Goal: Download file/media

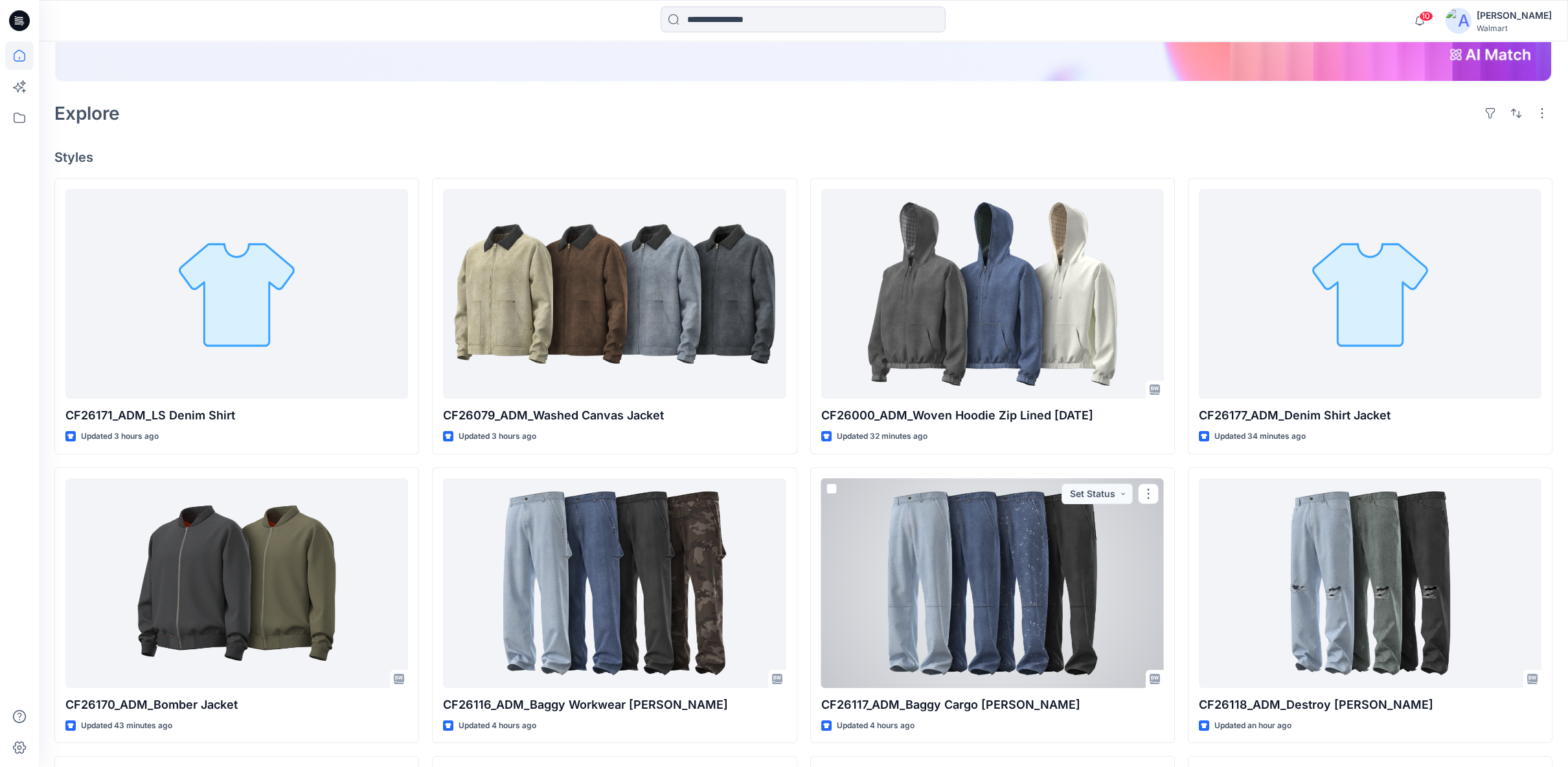
scroll to position [287, 0]
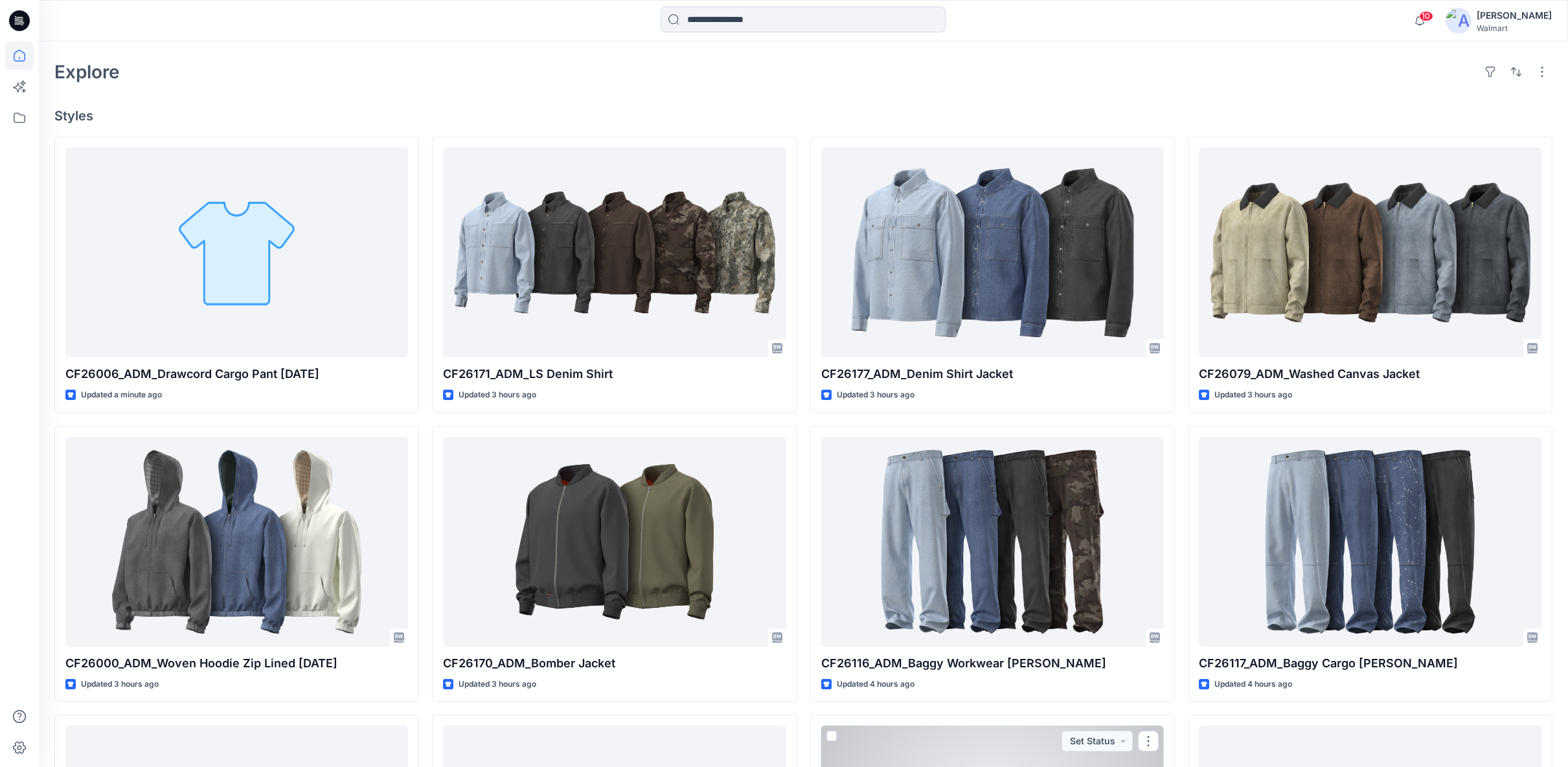
scroll to position [330, 0]
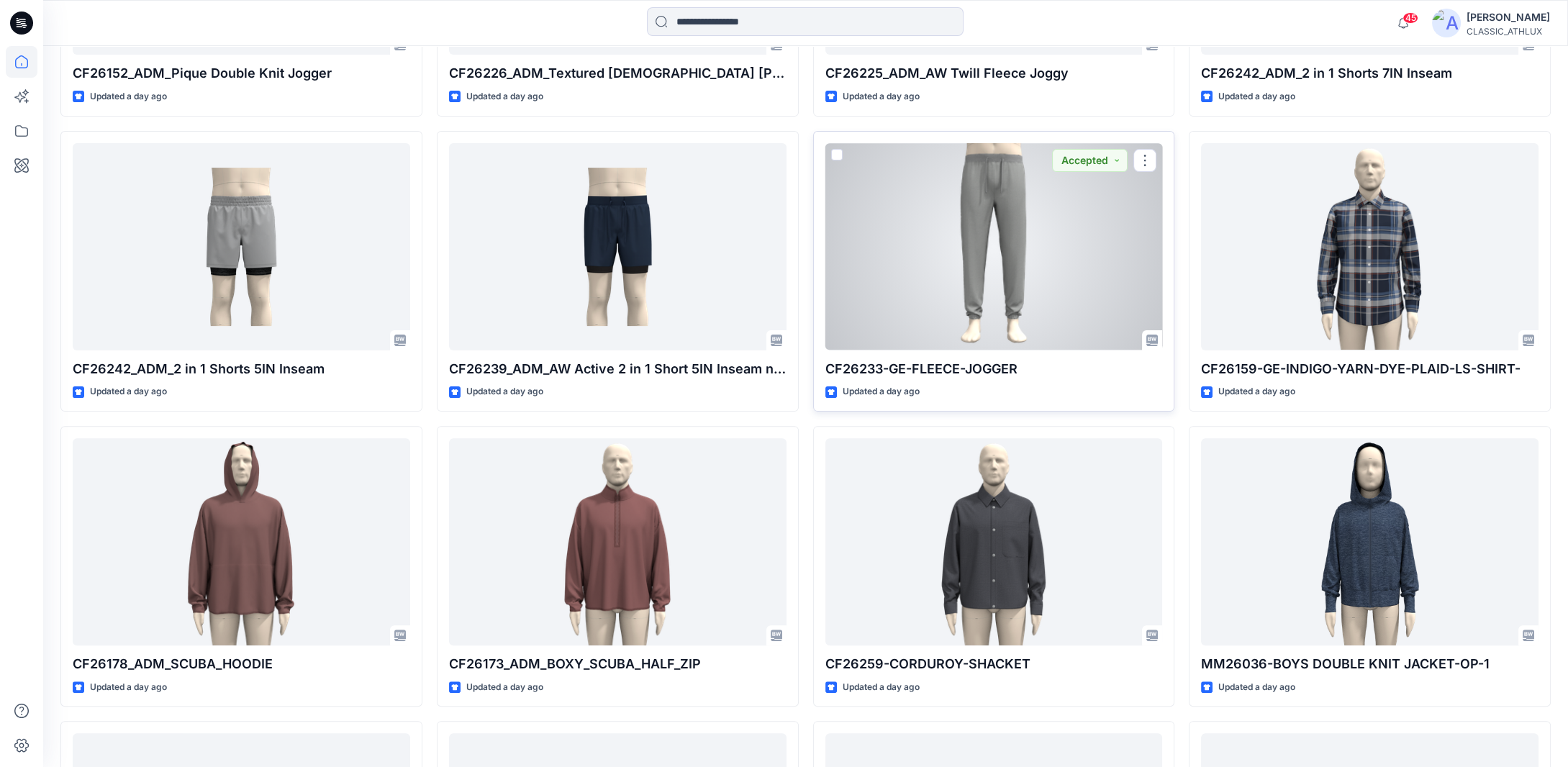
scroll to position [1311, 0]
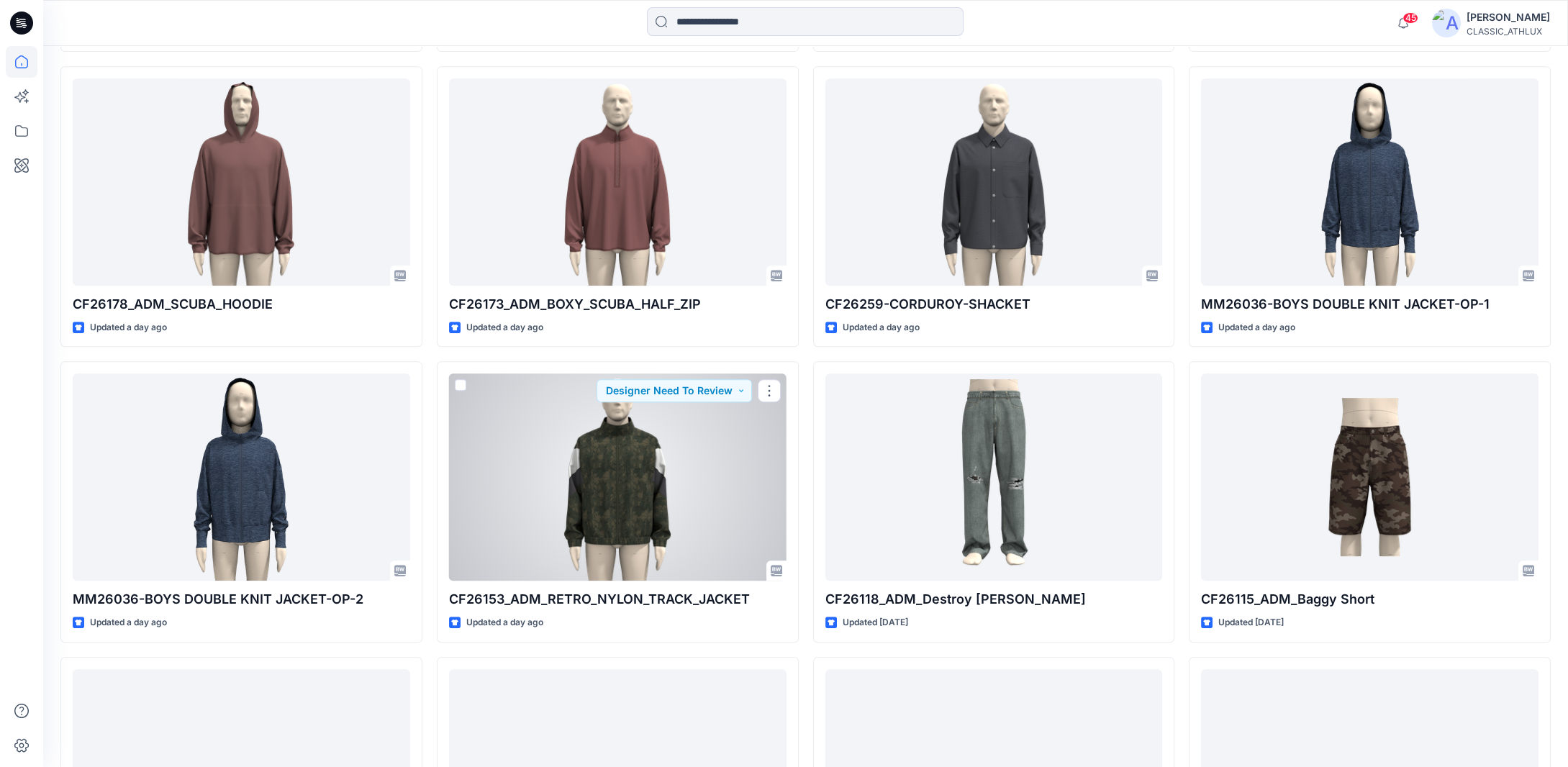
click at [622, 493] on div at bounding box center [617, 477] width 337 height 207
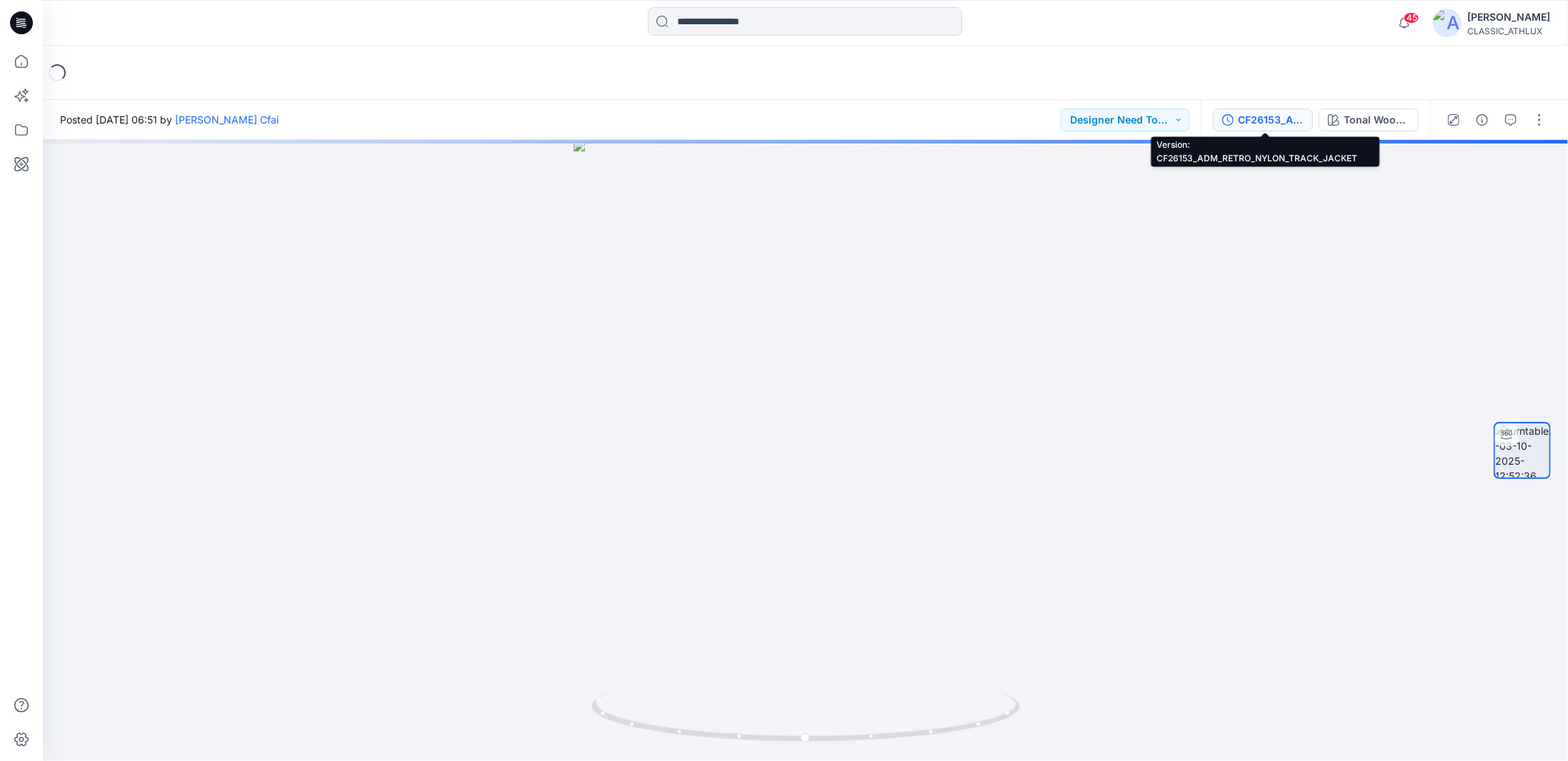
click at [1278, 120] on div "CF26153_ADM_RETRO_NYLON_TRACK_JACKET" at bounding box center [1271, 120] width 66 height 16
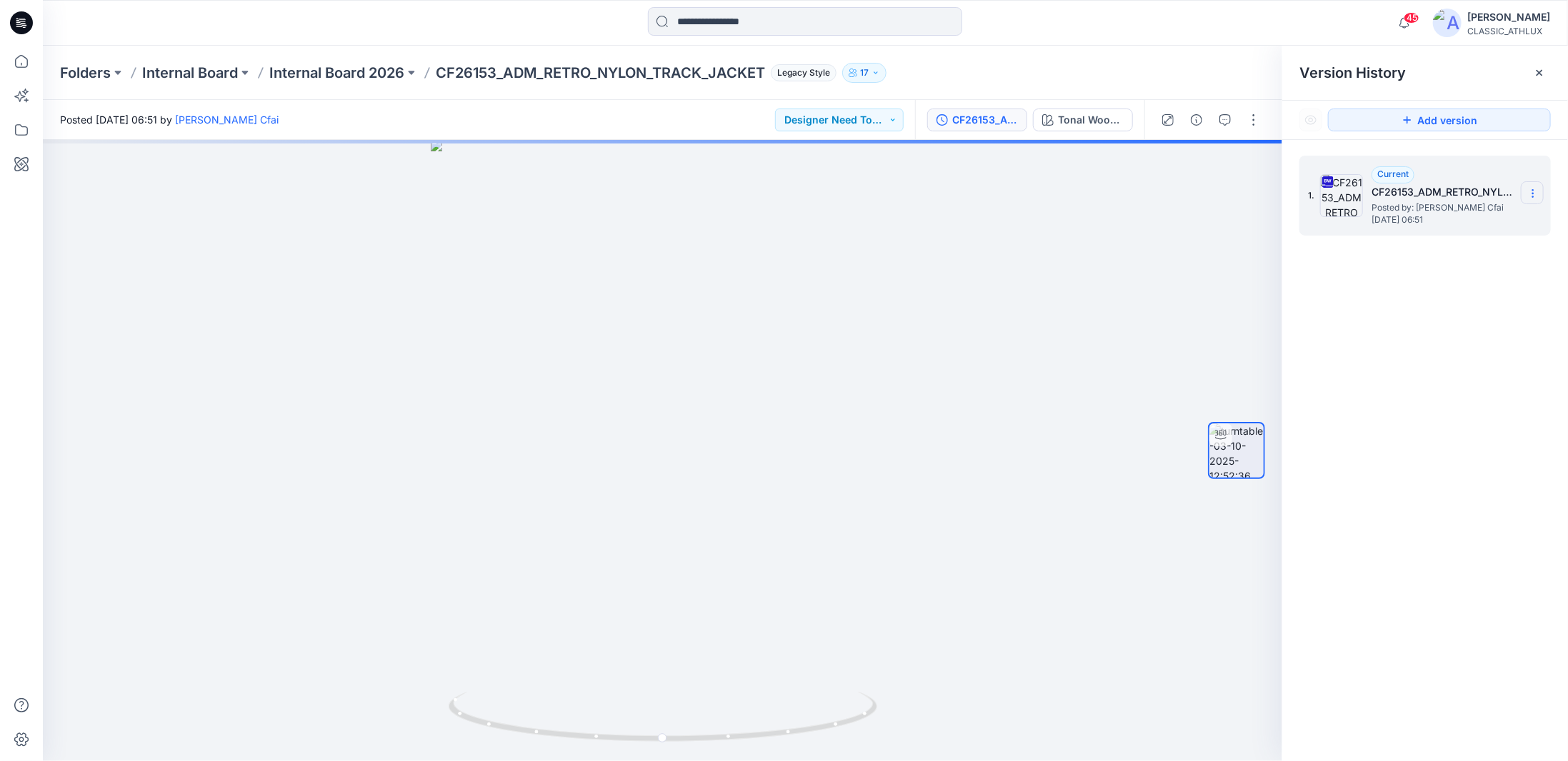
click at [1530, 194] on icon at bounding box center [1533, 193] width 11 height 11
click at [1427, 223] on span "Download Source BW File" at bounding box center [1461, 221] width 120 height 17
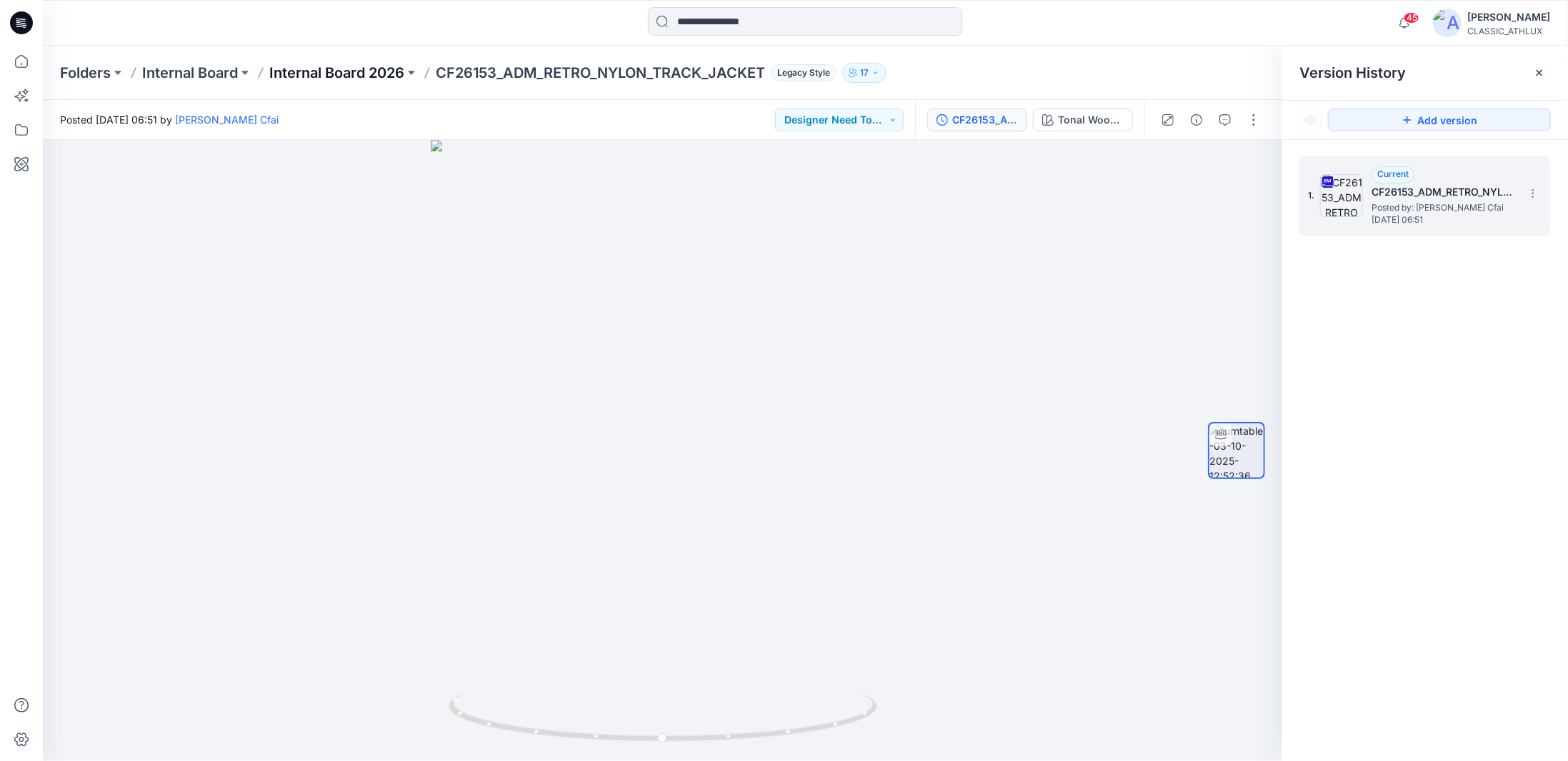
click at [308, 75] on p "Internal Board 2026" at bounding box center [336, 72] width 135 height 20
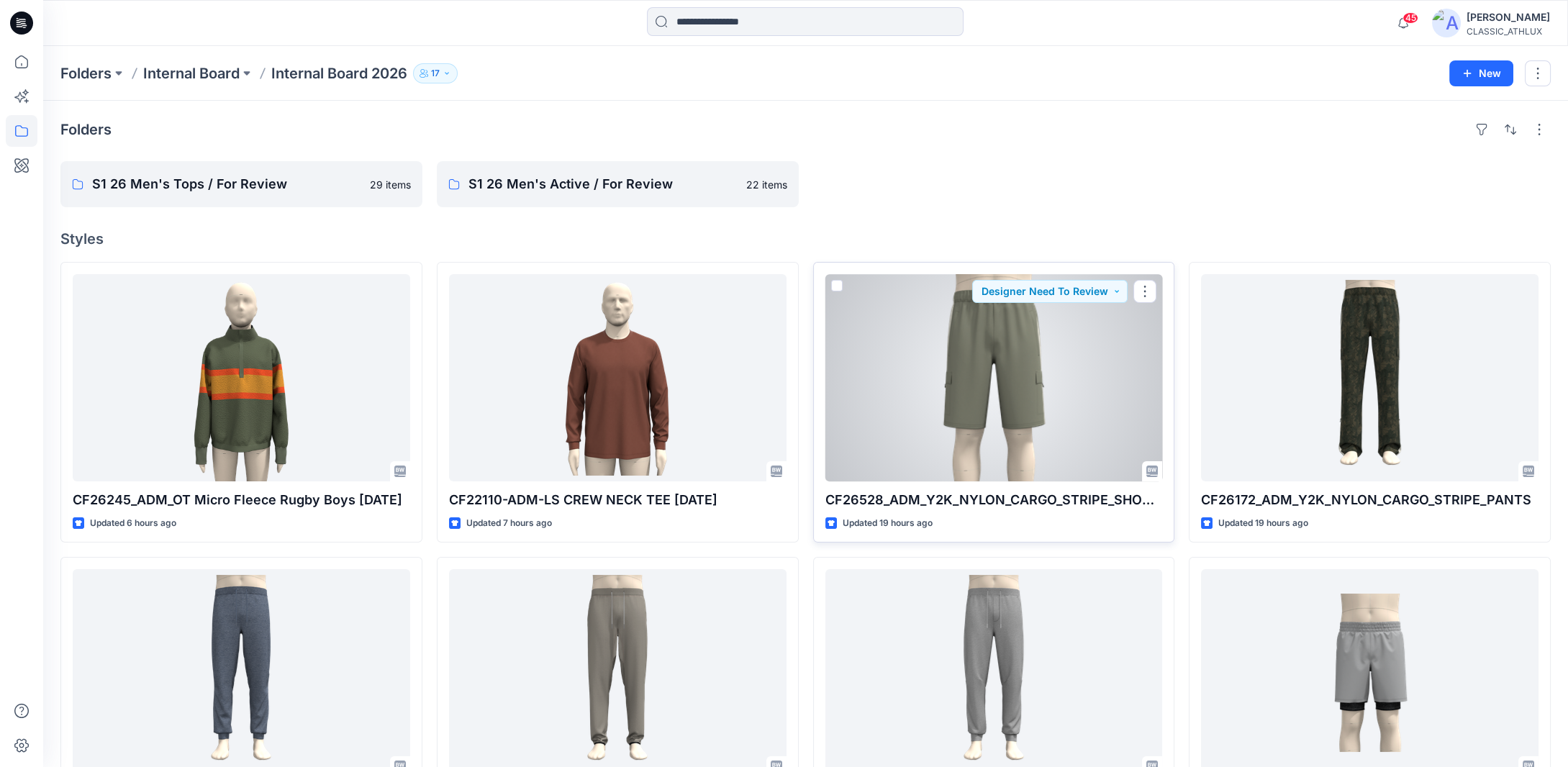
scroll to position [144, 0]
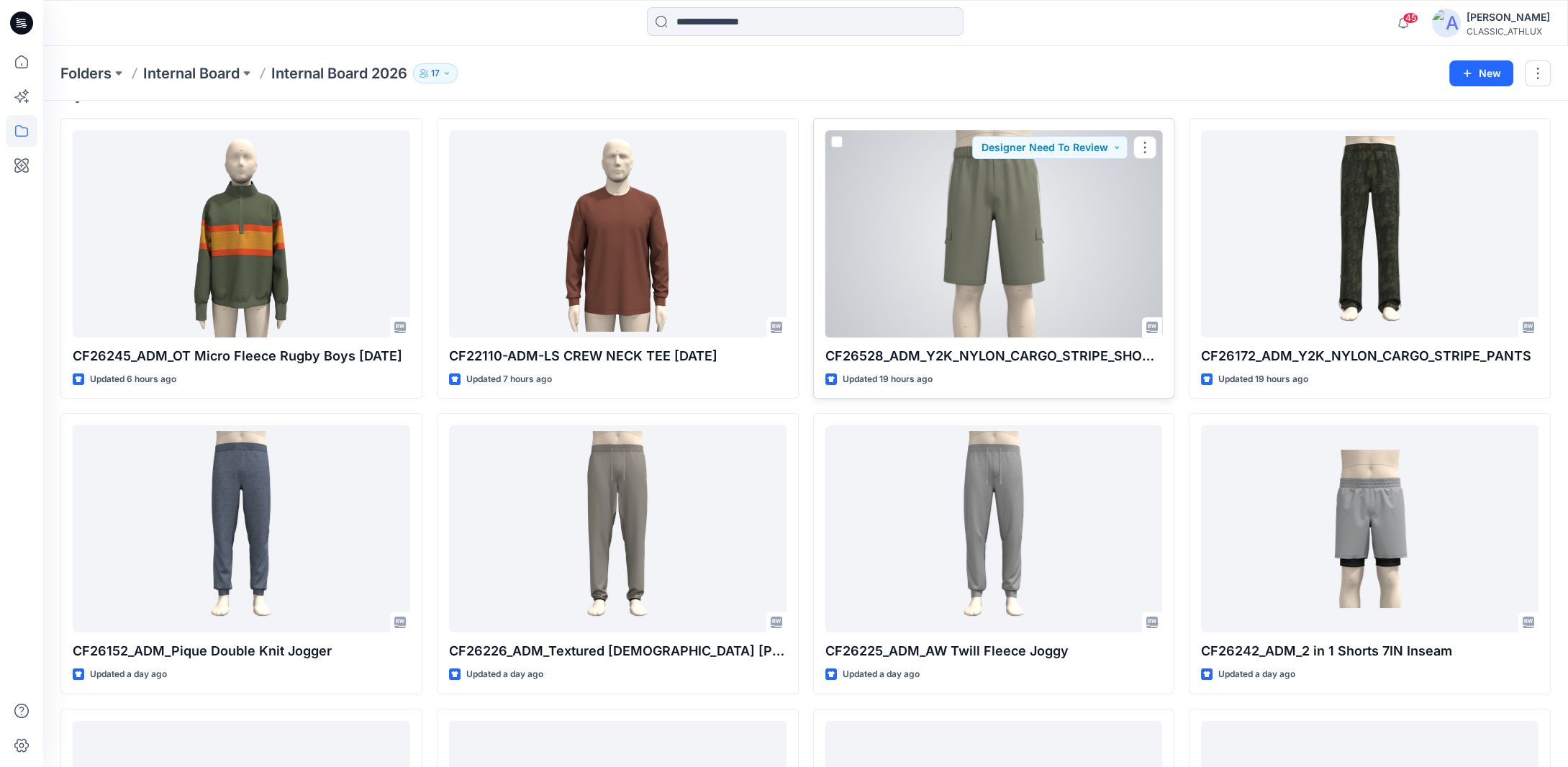
click at [1026, 253] on div at bounding box center [993, 234] width 337 height 207
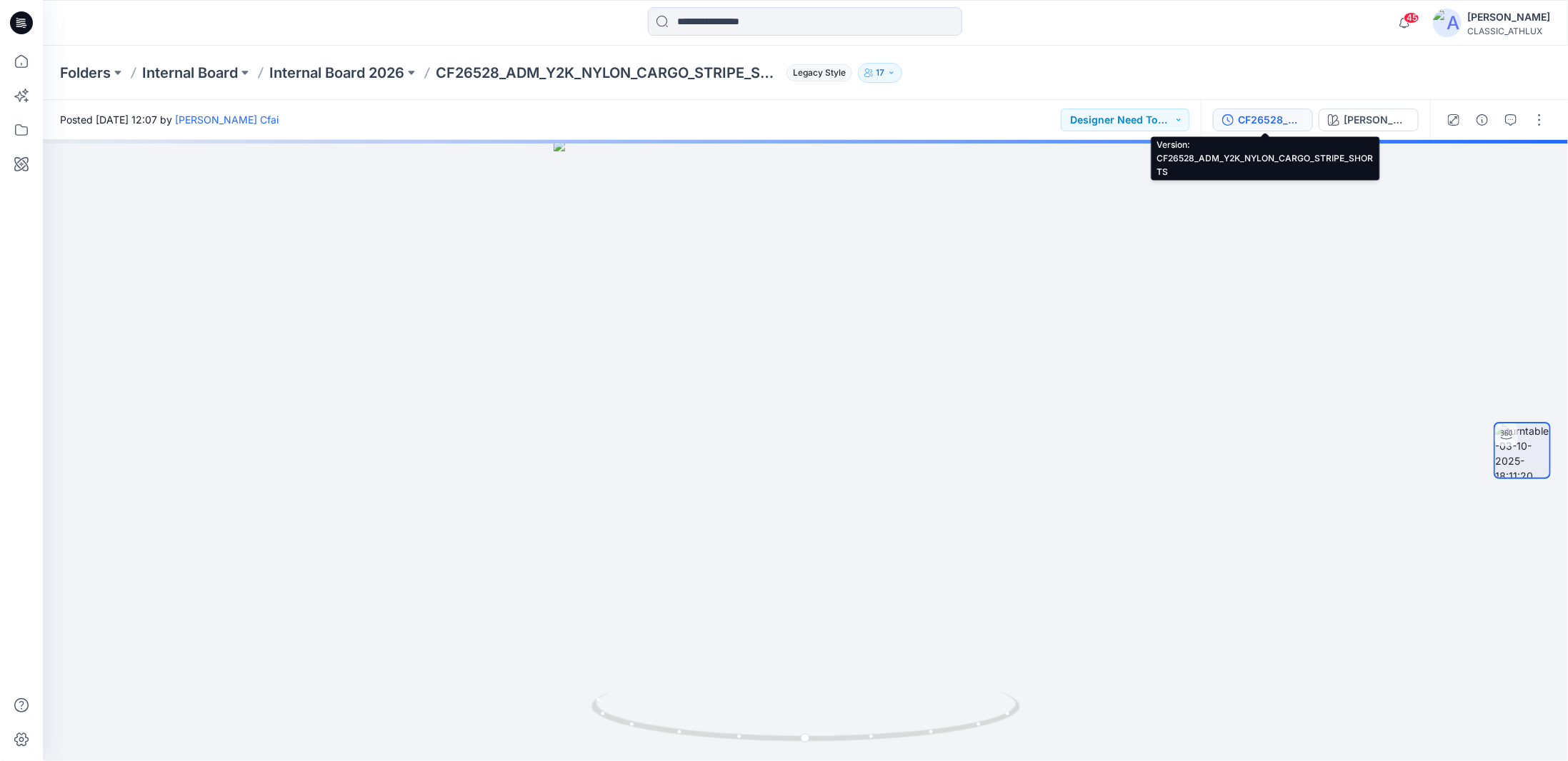
click at [1292, 120] on div "CF26528_ADM_Y2K_NYLON_CARGO_STRIPE_SHORTS" at bounding box center [1271, 120] width 66 height 16
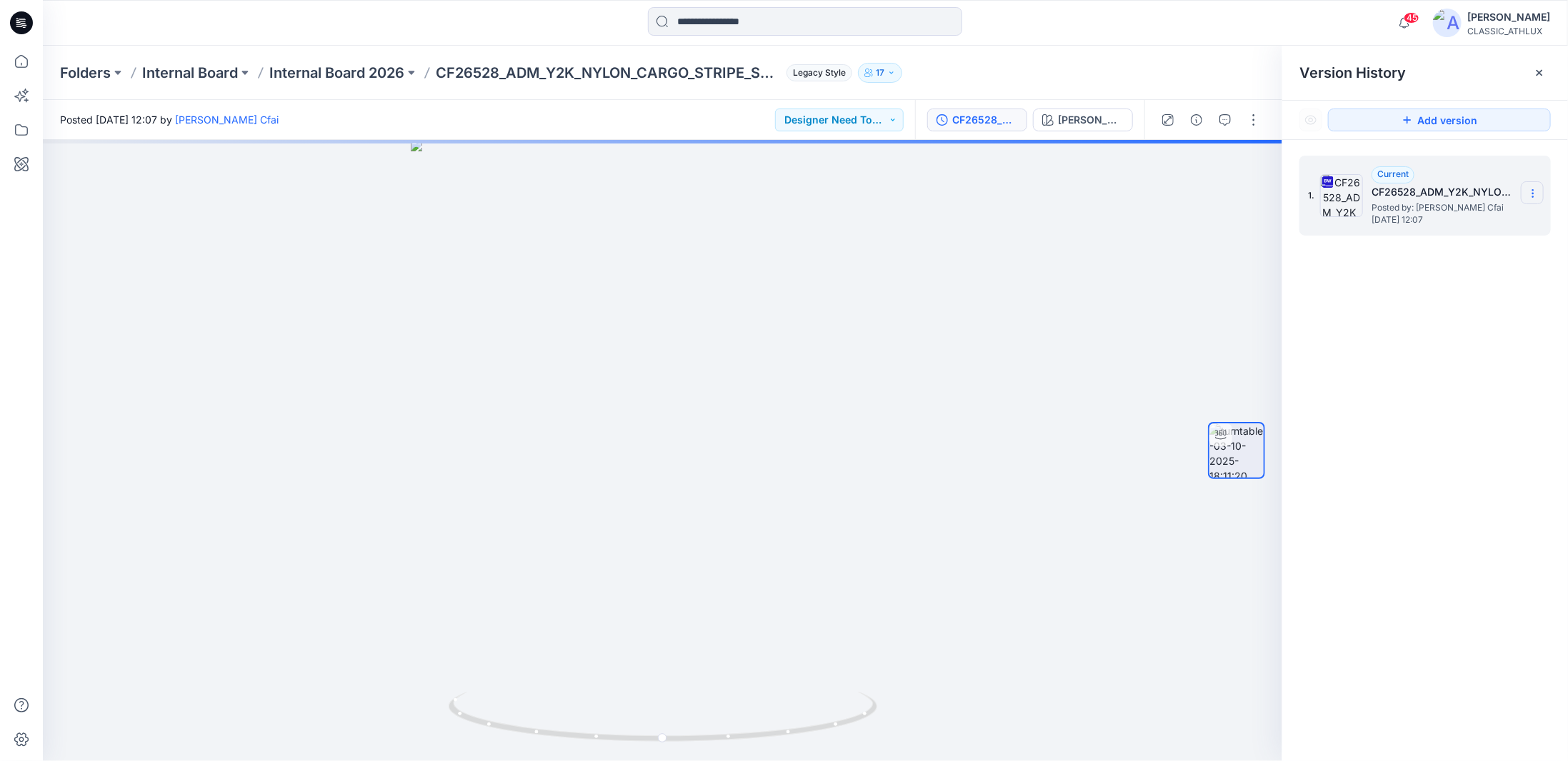
click at [1535, 195] on icon at bounding box center [1533, 193] width 11 height 11
click at [1421, 225] on span "Download Source BW File" at bounding box center [1461, 221] width 120 height 17
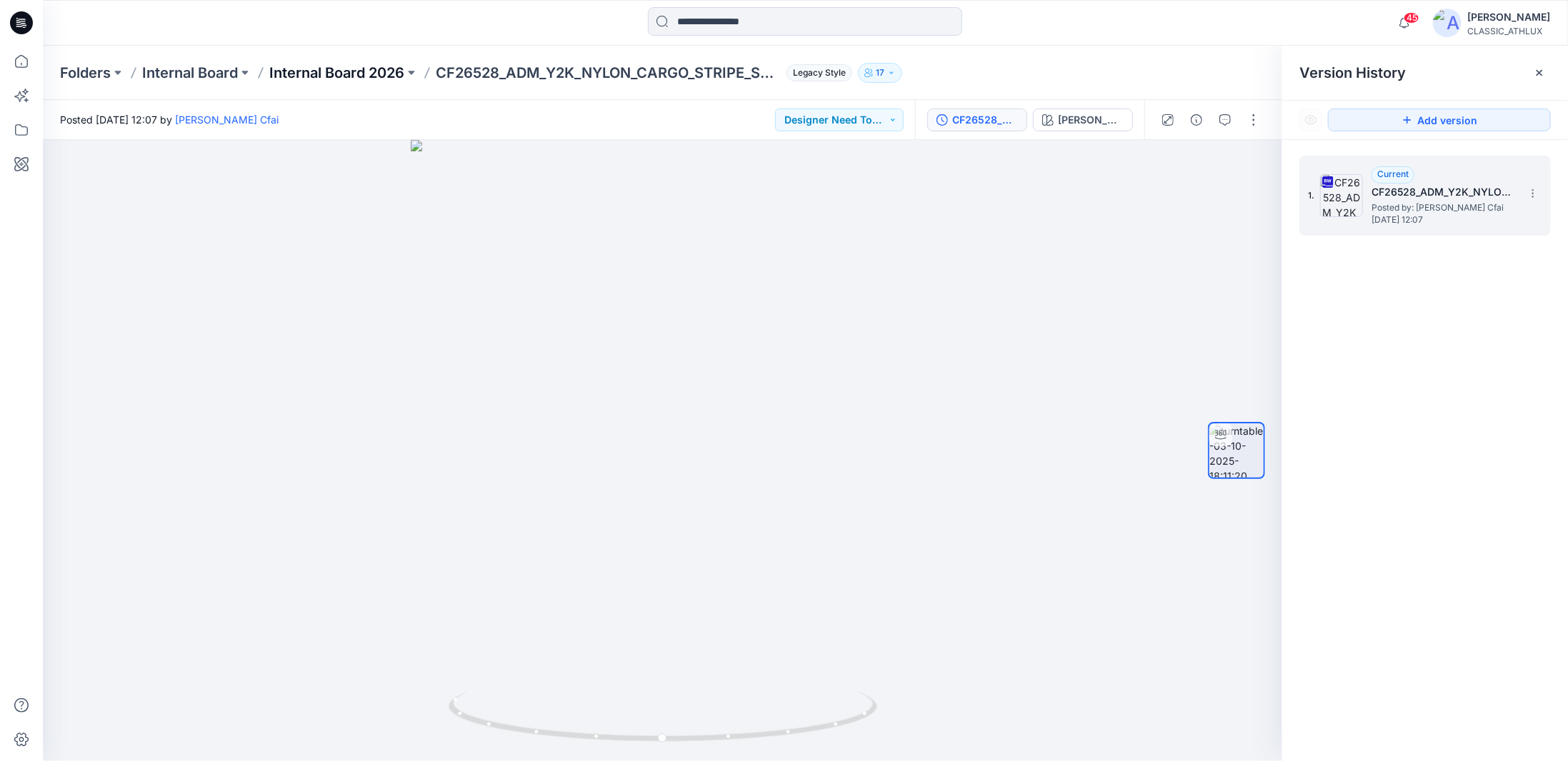
click at [384, 69] on p "Internal Board 2026" at bounding box center [336, 72] width 135 height 20
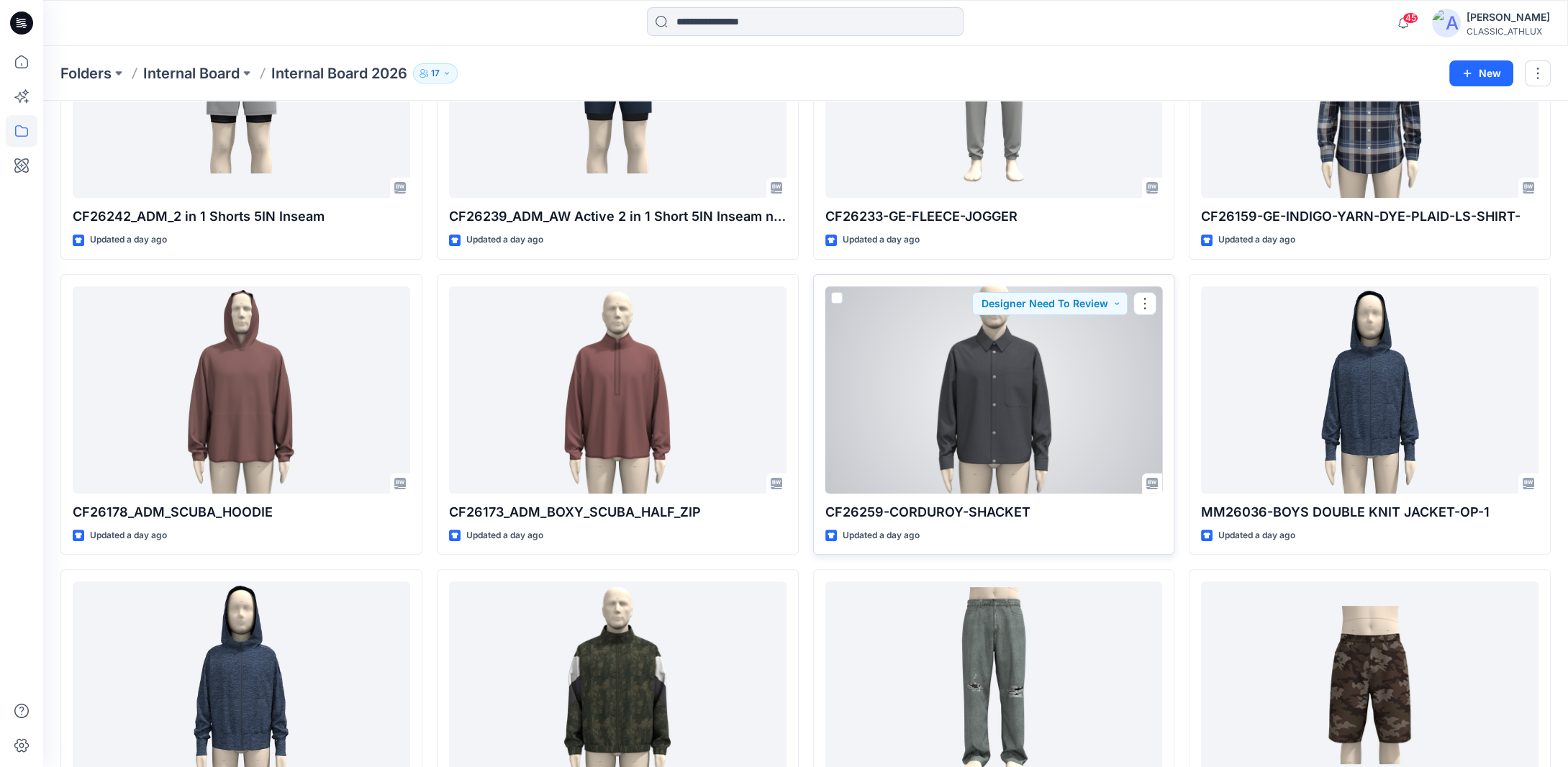
scroll to position [1009, 0]
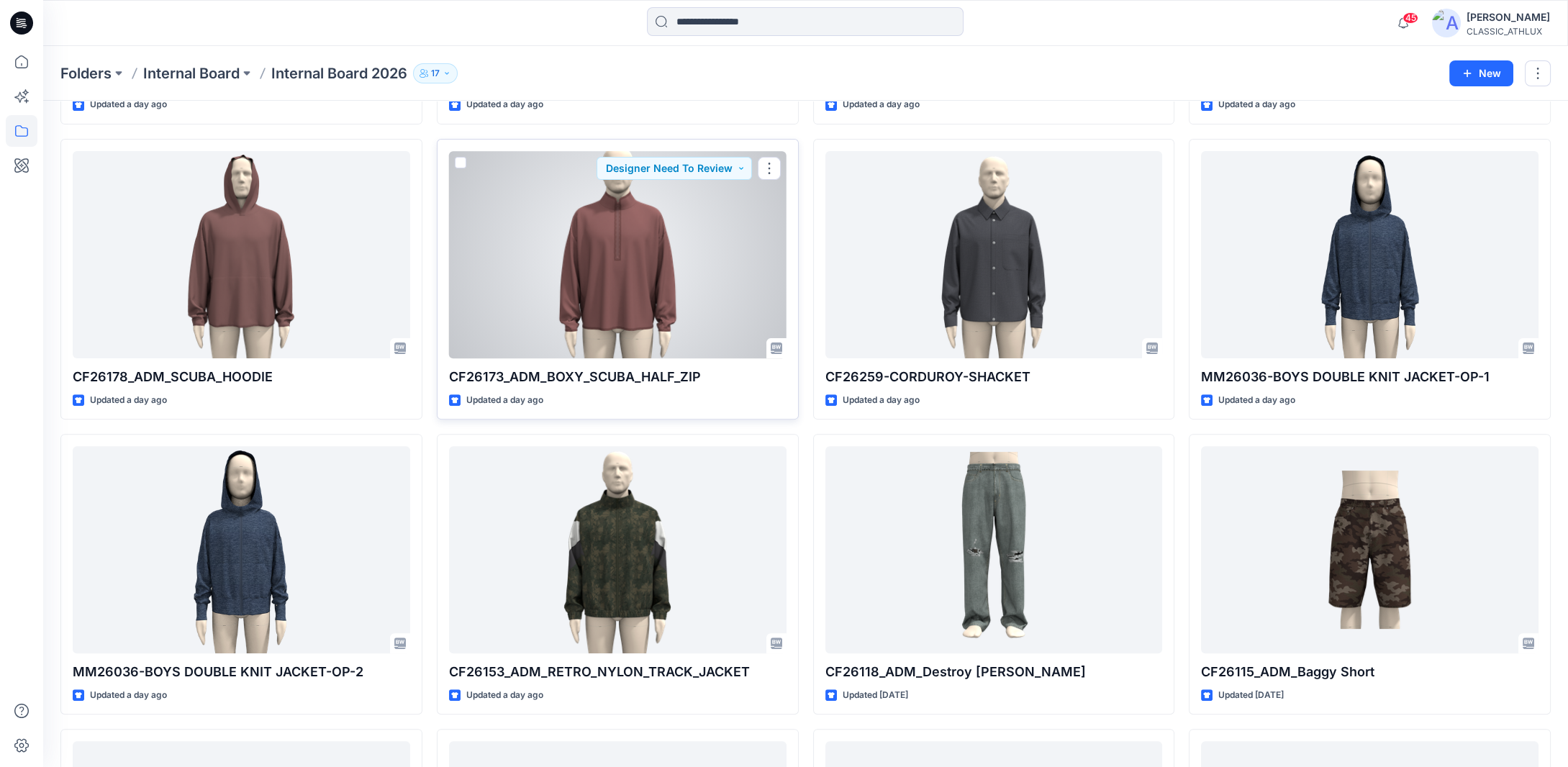
click at [632, 228] on div at bounding box center [617, 255] width 337 height 207
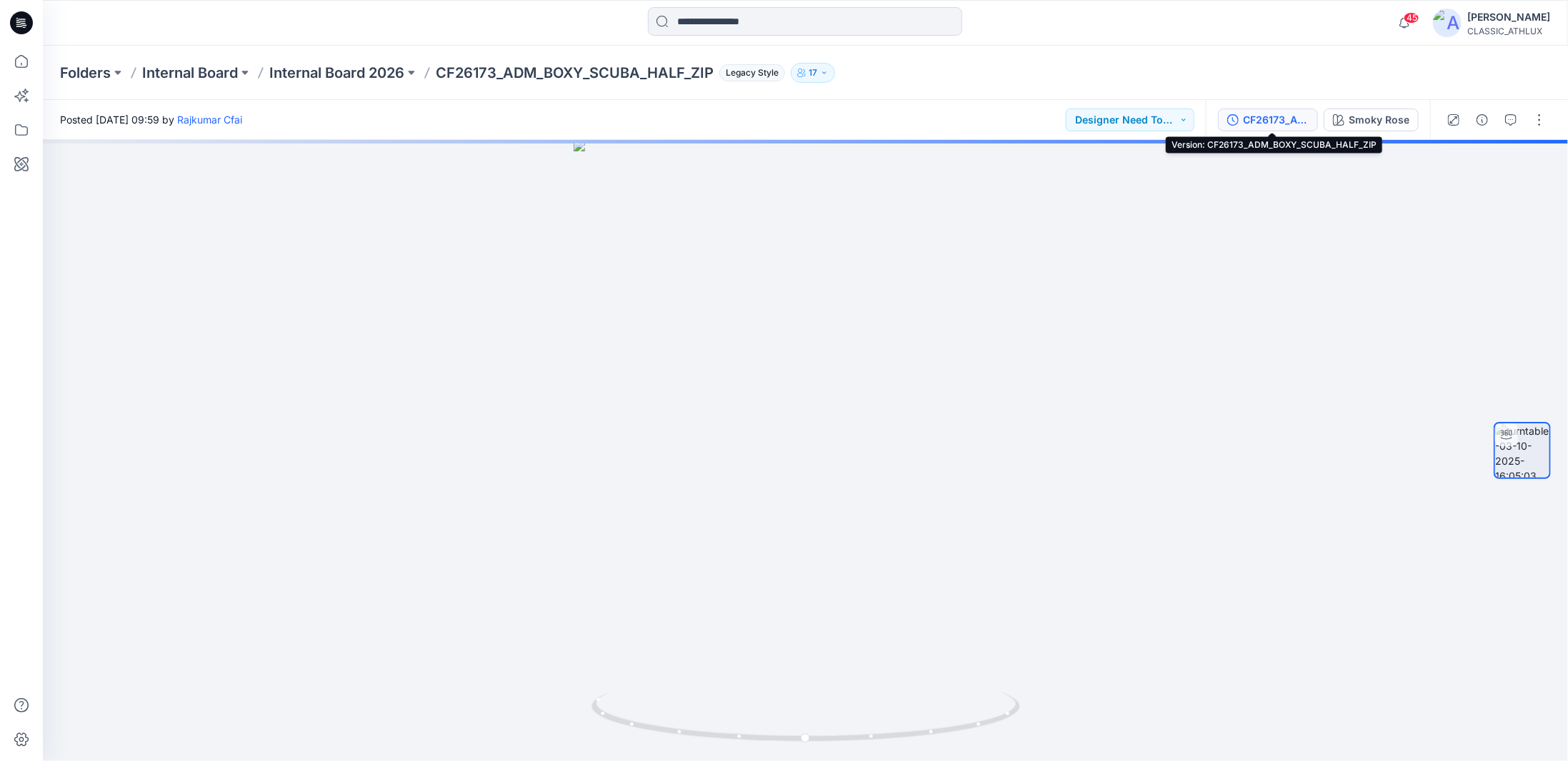
click at [1284, 120] on div "CF26173_ADM_BOXY_SCUBA_HALF_ZIP" at bounding box center [1276, 120] width 66 height 16
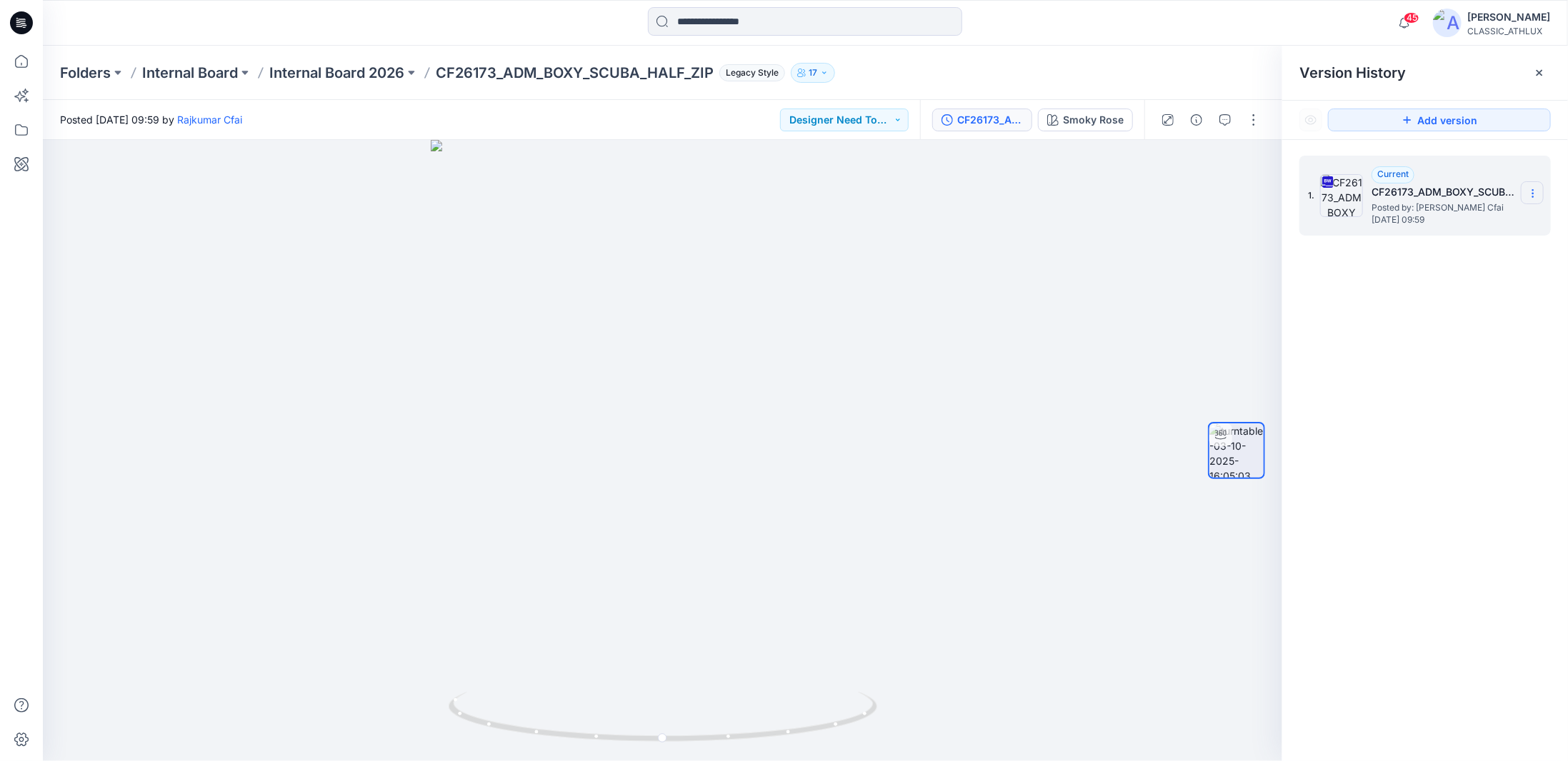
click at [1533, 191] on icon at bounding box center [1533, 193] width 11 height 11
click at [1419, 223] on span "Download Source BW File" at bounding box center [1461, 221] width 120 height 17
click at [330, 70] on p "Internal Board 2026" at bounding box center [336, 72] width 135 height 20
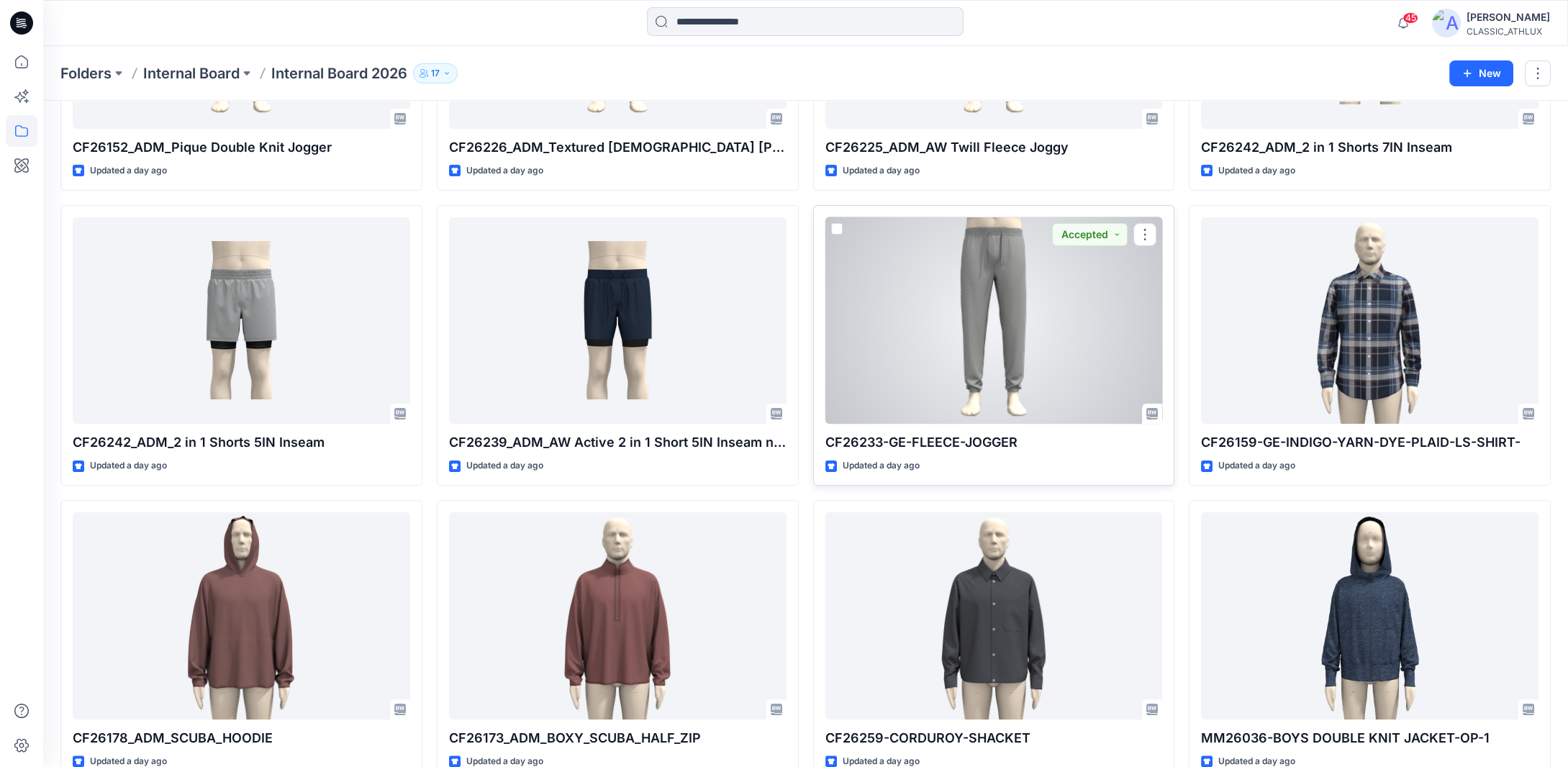
scroll to position [935, 0]
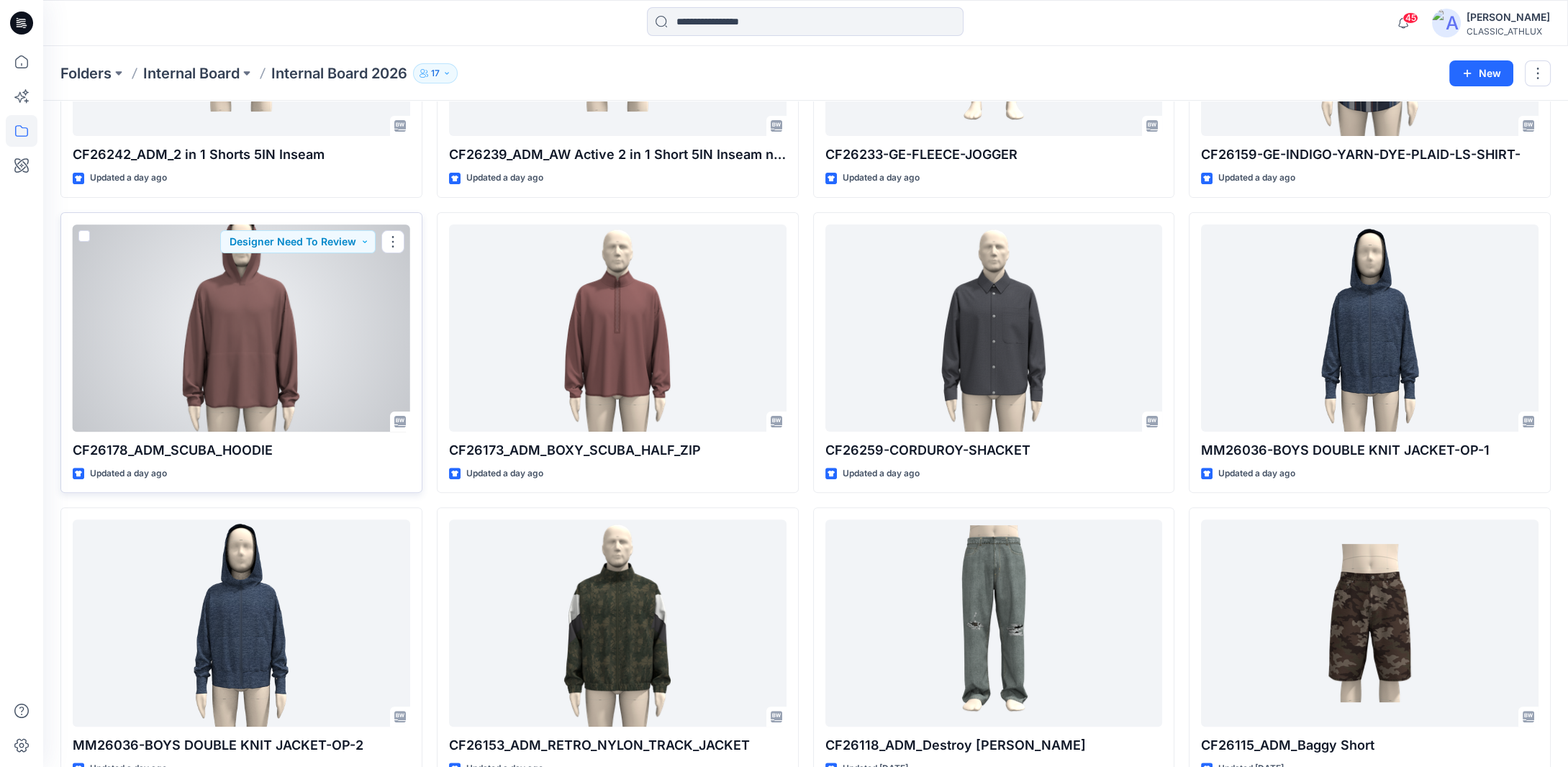
click at [377, 404] on div at bounding box center [241, 328] width 337 height 207
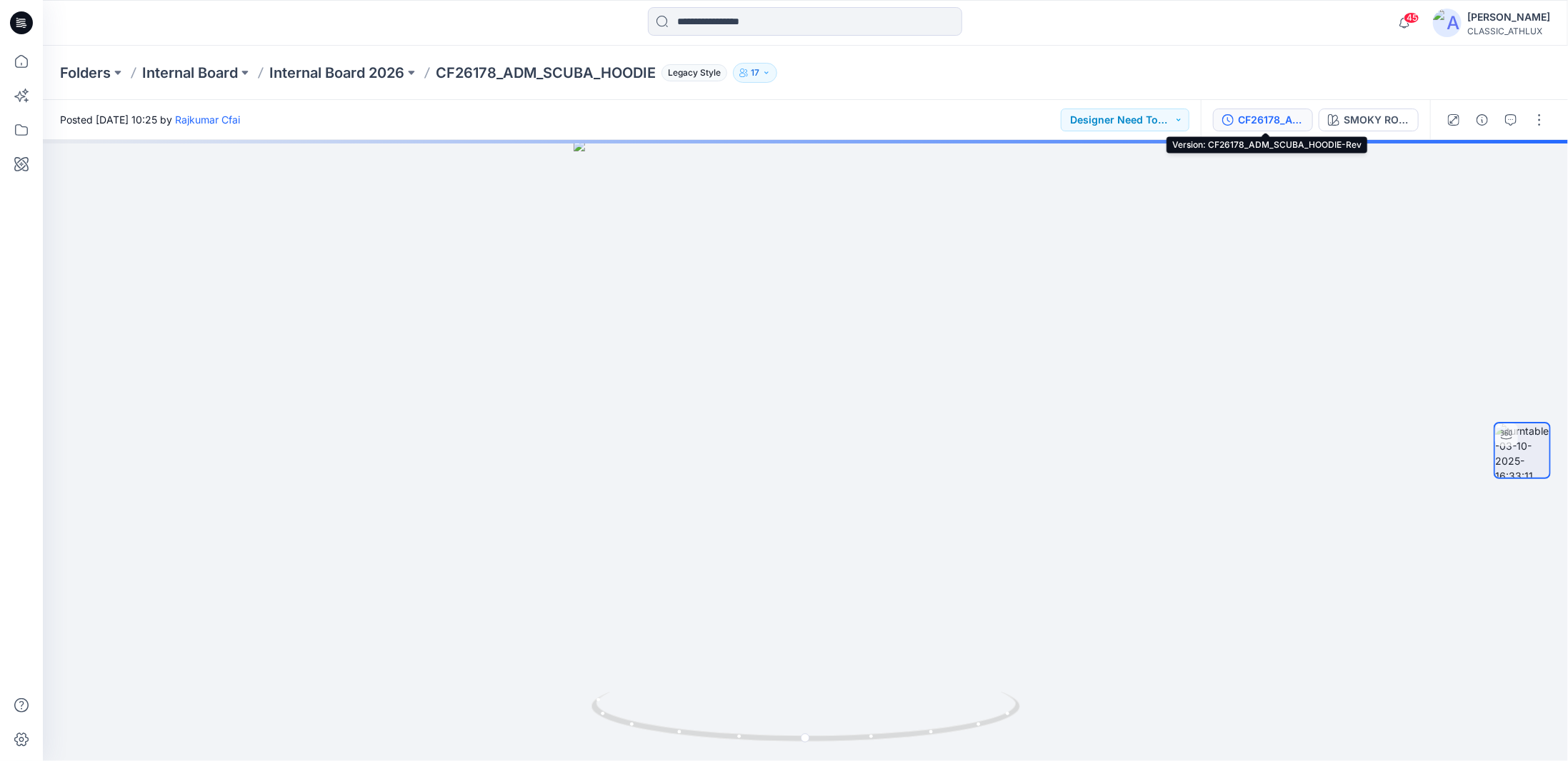
click at [1239, 123] on button "CF26178_ADM_SCUBA_HOODIE-Rev" at bounding box center [1263, 120] width 100 height 23
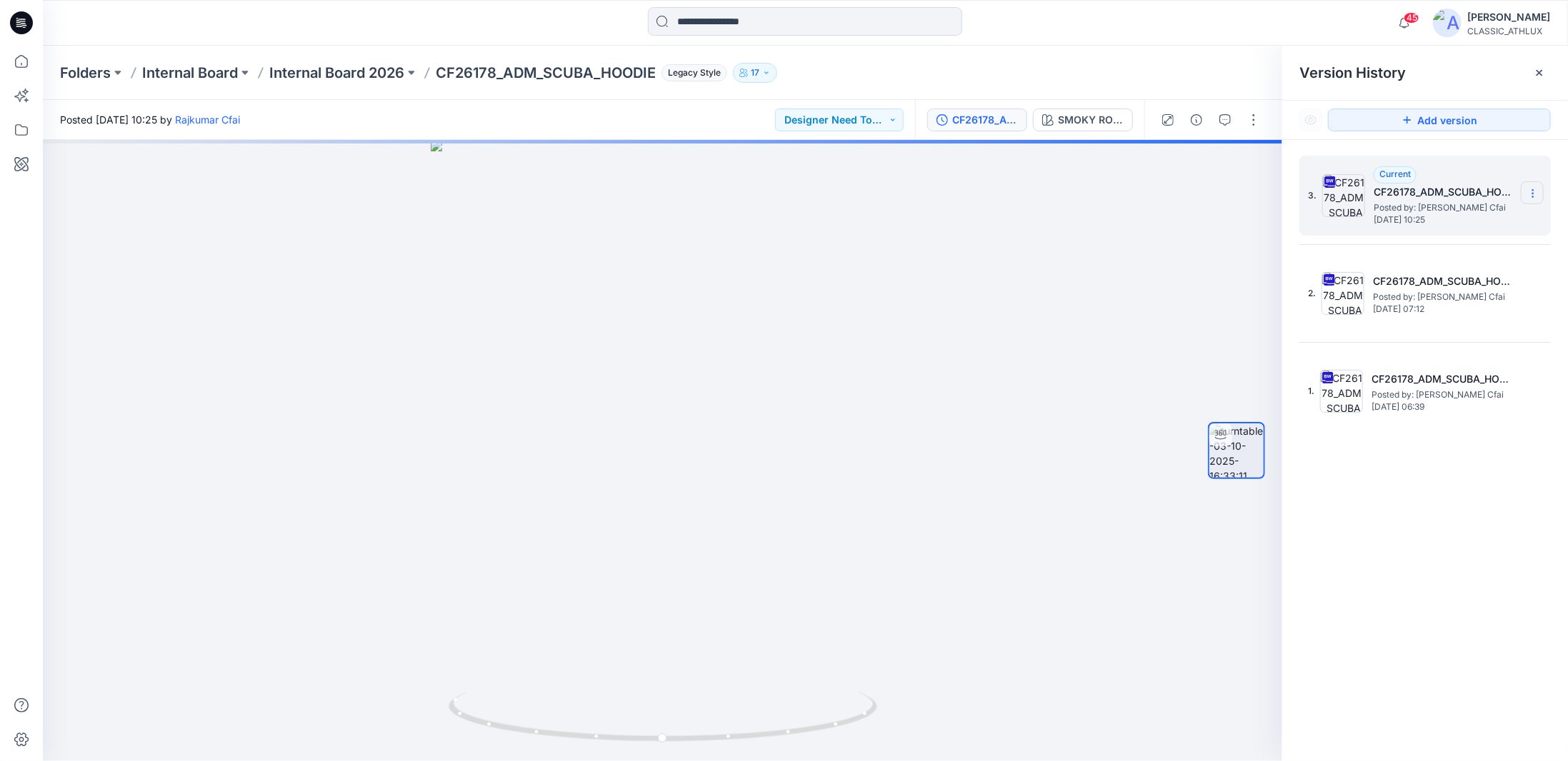
click at [1535, 194] on icon at bounding box center [1533, 193] width 11 height 11
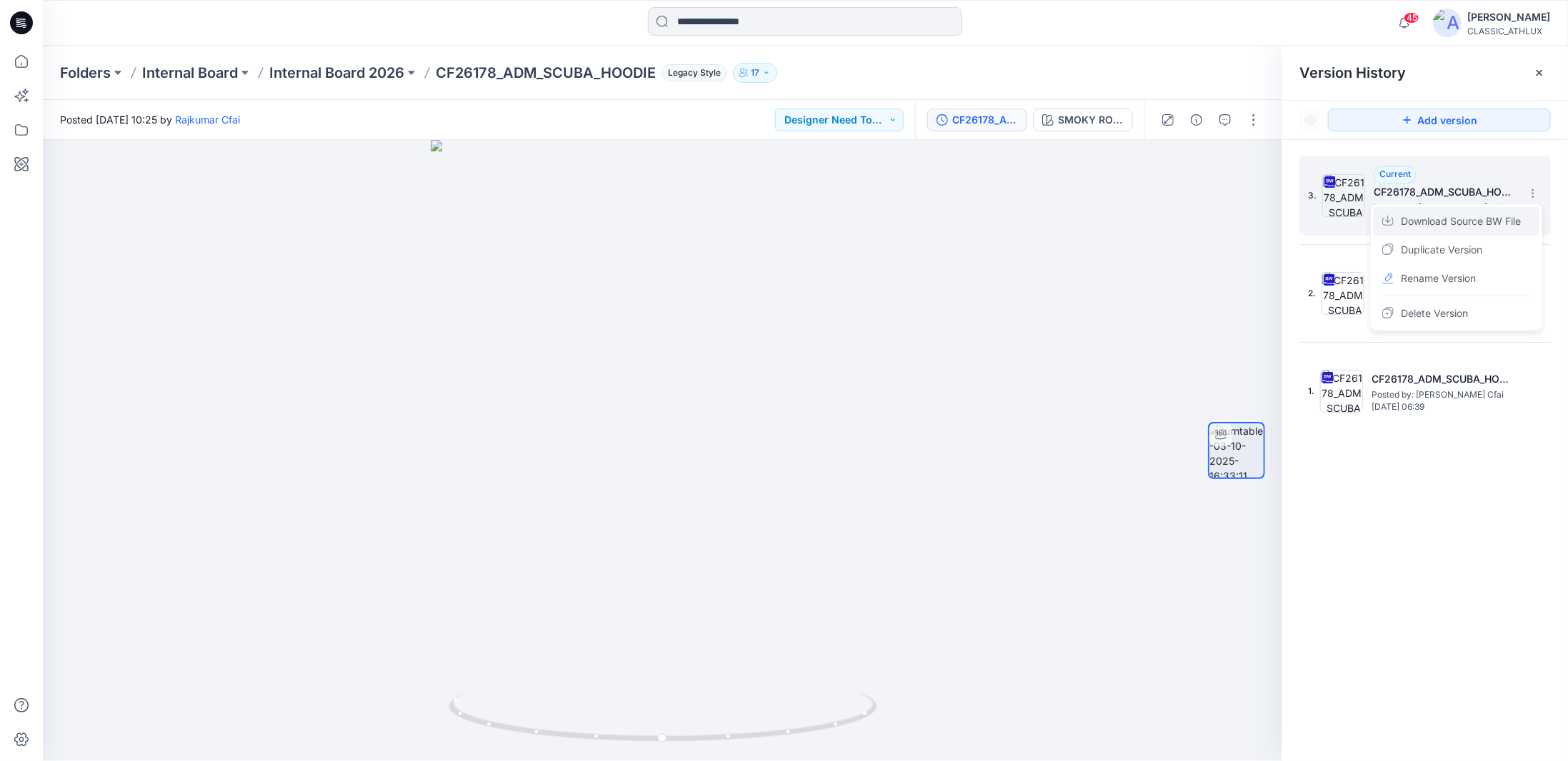
click at [1450, 222] on span "Download Source BW File" at bounding box center [1461, 221] width 120 height 17
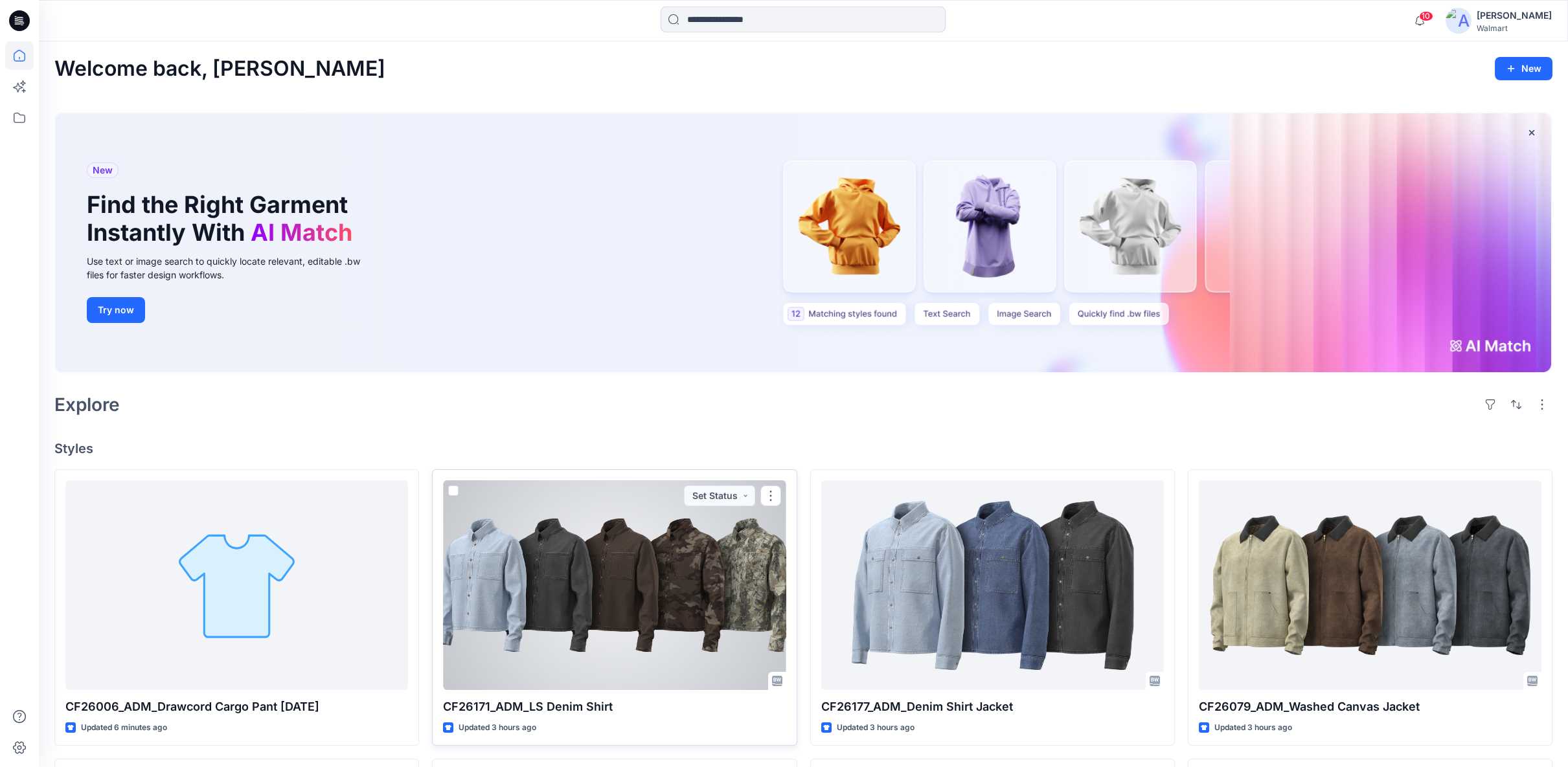
scroll to position [216, 0]
